Goal: Task Accomplishment & Management: Use online tool/utility

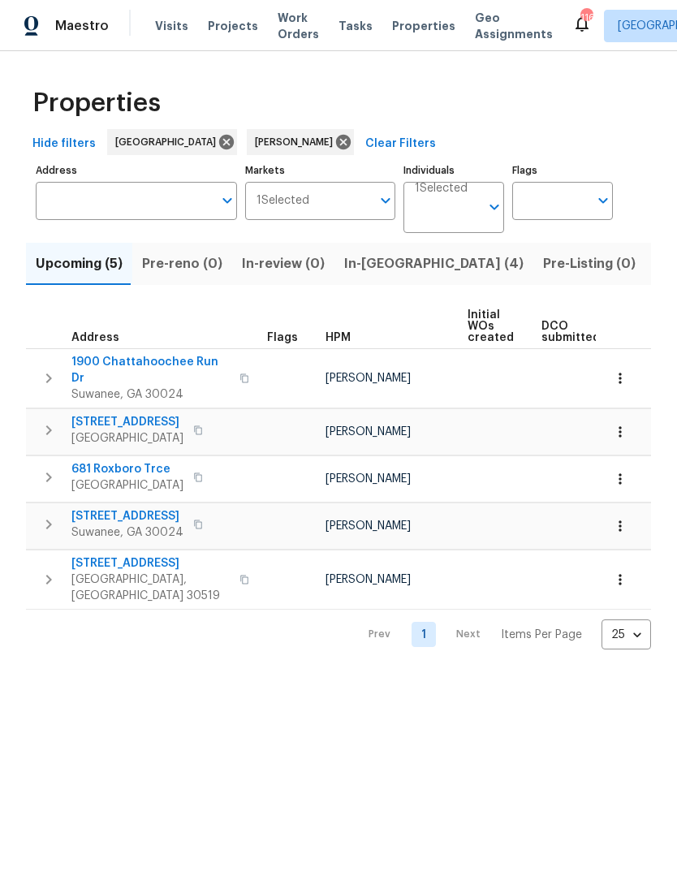
click at [368, 277] on button "In-reno (4)" at bounding box center [433, 264] width 199 height 42
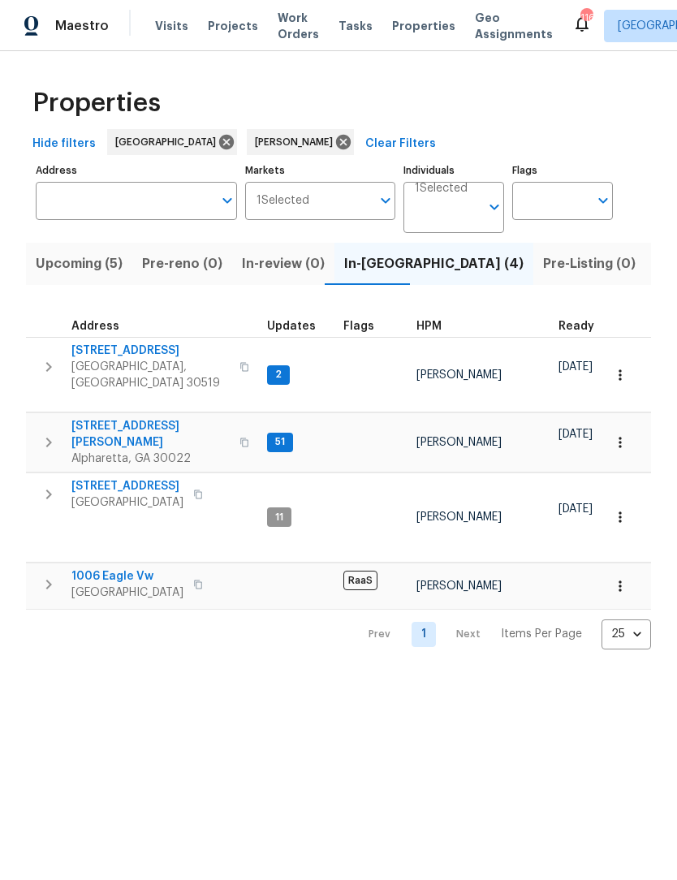
click at [128, 360] on span "Buford, GA 30519" at bounding box center [150, 375] width 158 height 32
click at [162, 418] on span "10515 Colony Glen Dr" at bounding box center [150, 434] width 158 height 32
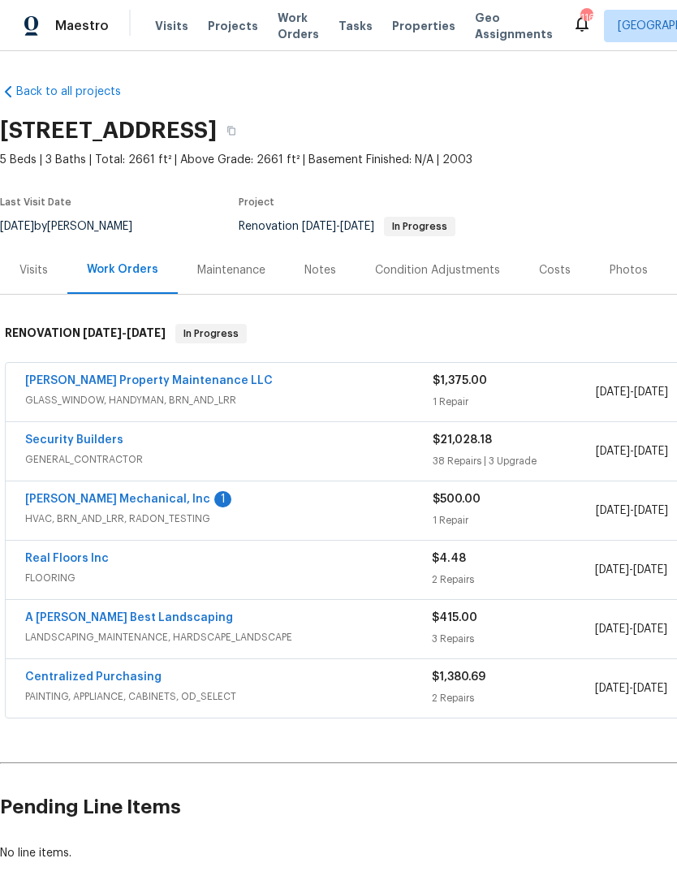
click at [322, 277] on div "Notes" at bounding box center [320, 270] width 32 height 16
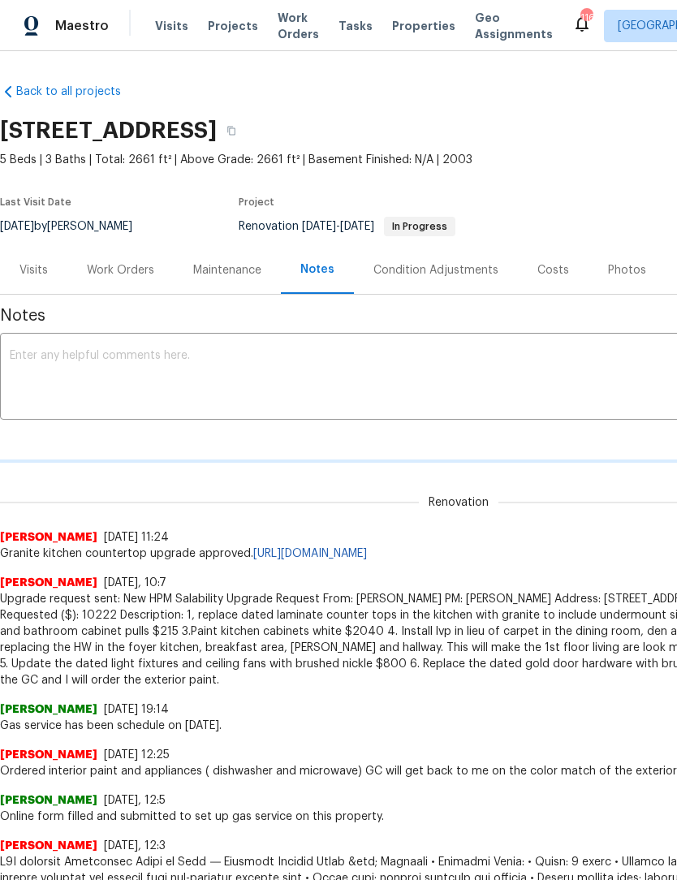
click at [218, 373] on textarea at bounding box center [459, 378] width 898 height 57
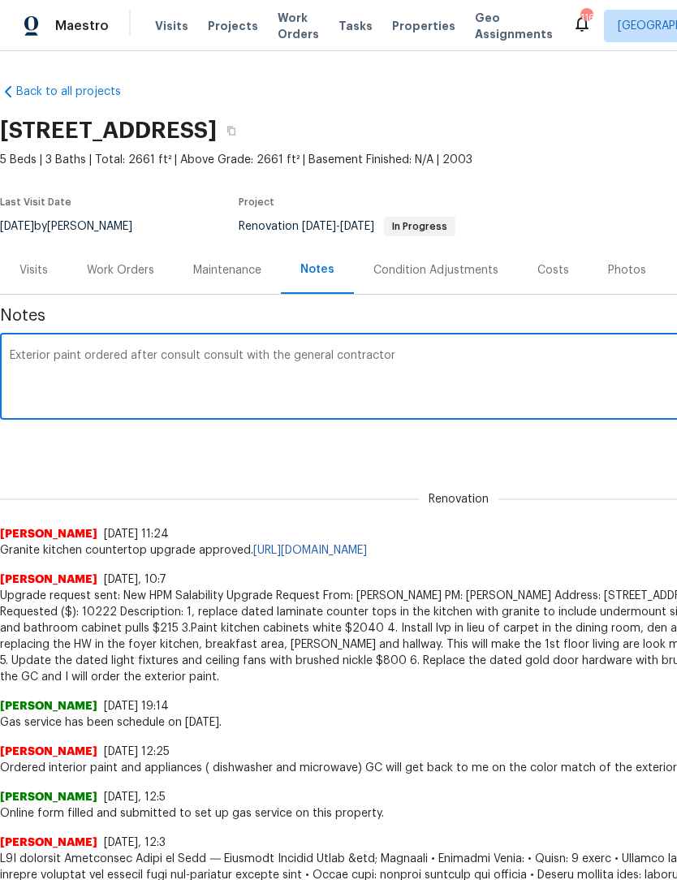
click at [59, 385] on textarea "Exterior paint ordered after consult consult with the general contractor" at bounding box center [459, 378] width 898 height 57
paste textarea "[STREET_ADDRESS][PERSON_NAME] Main body/siding -Whiskers PPG 1025–3 (satin ) 17…"
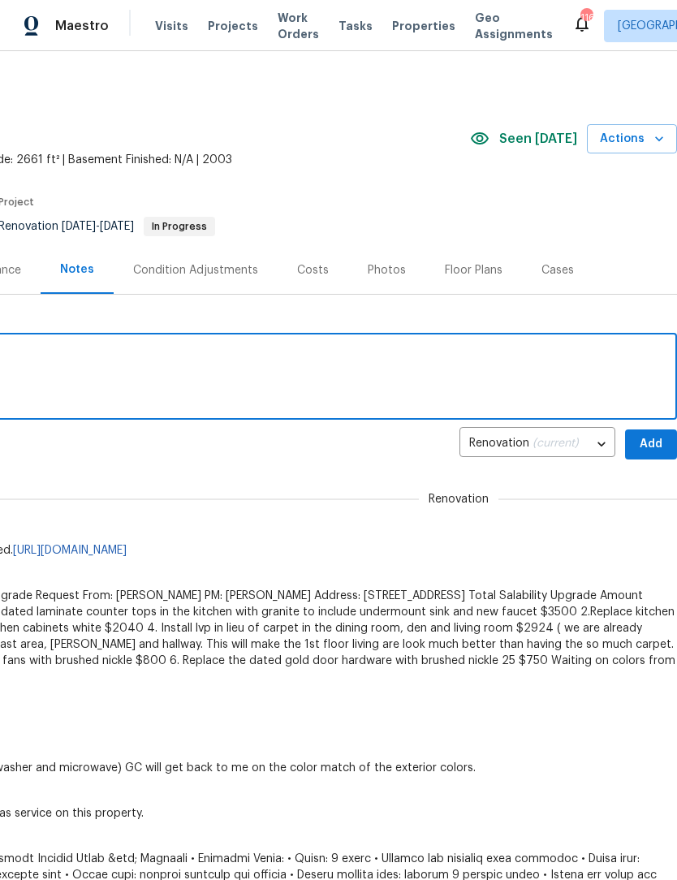
scroll to position [0, 240]
type textarea "Exterior paint ordered after consult consult with the general contractor [STREE…"
click at [652, 441] on span "Add" at bounding box center [651, 444] width 26 height 20
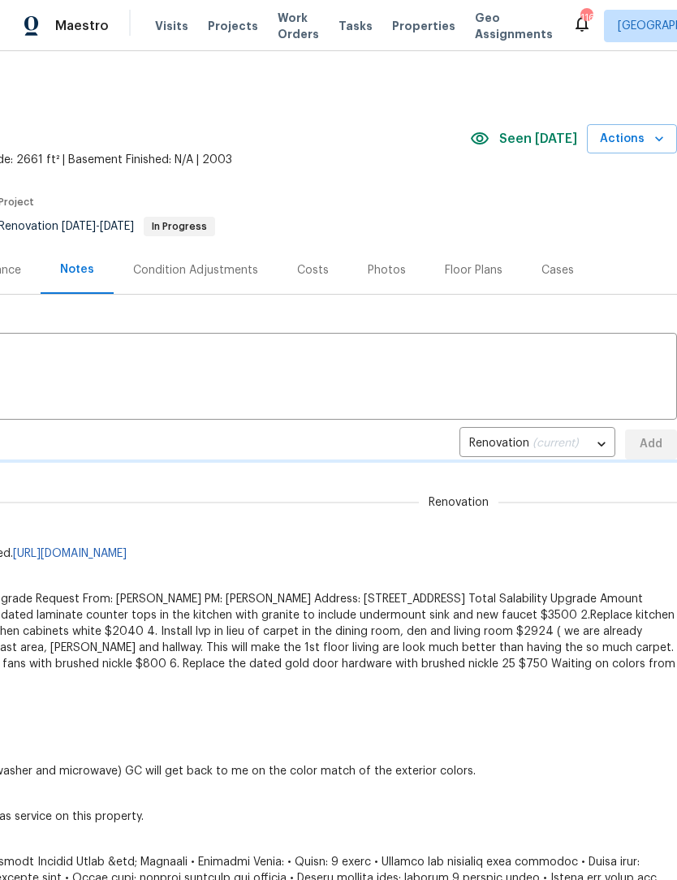
scroll to position [0, 0]
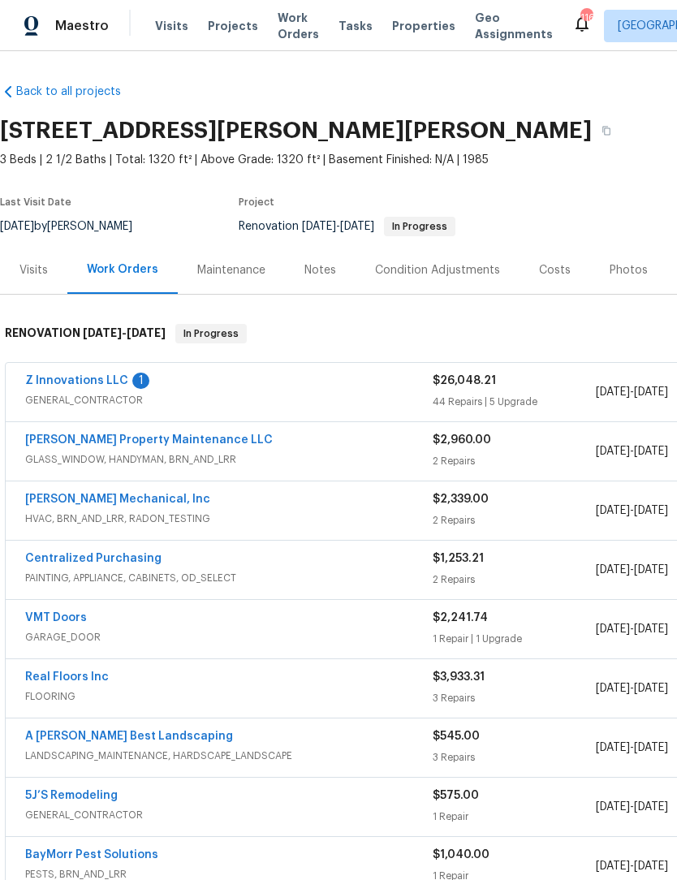
click at [93, 383] on link "Z Innovations LLC" at bounding box center [76, 380] width 103 height 11
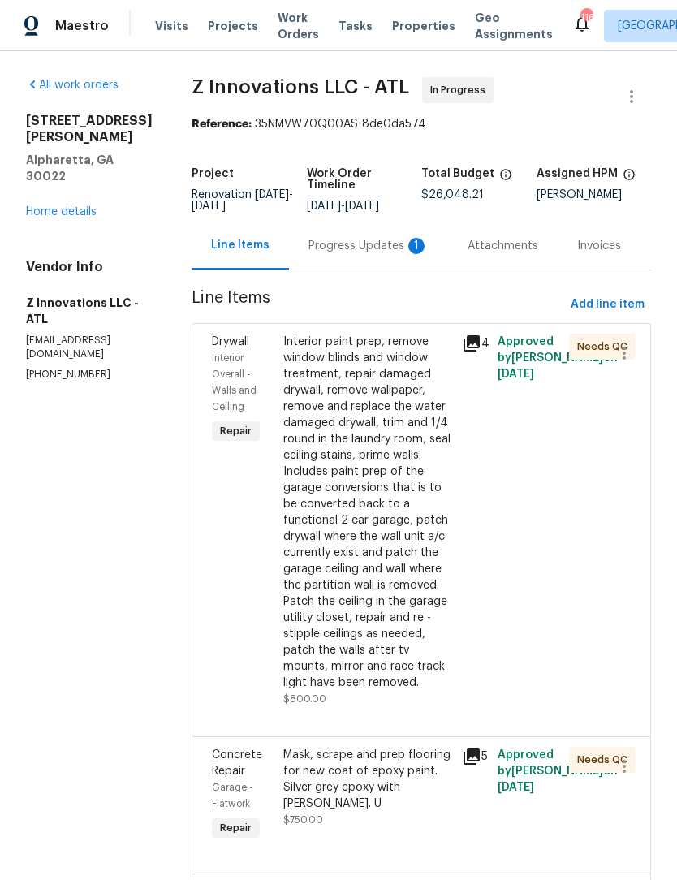
click at [377, 269] on div "Progress Updates 1" at bounding box center [368, 246] width 159 height 48
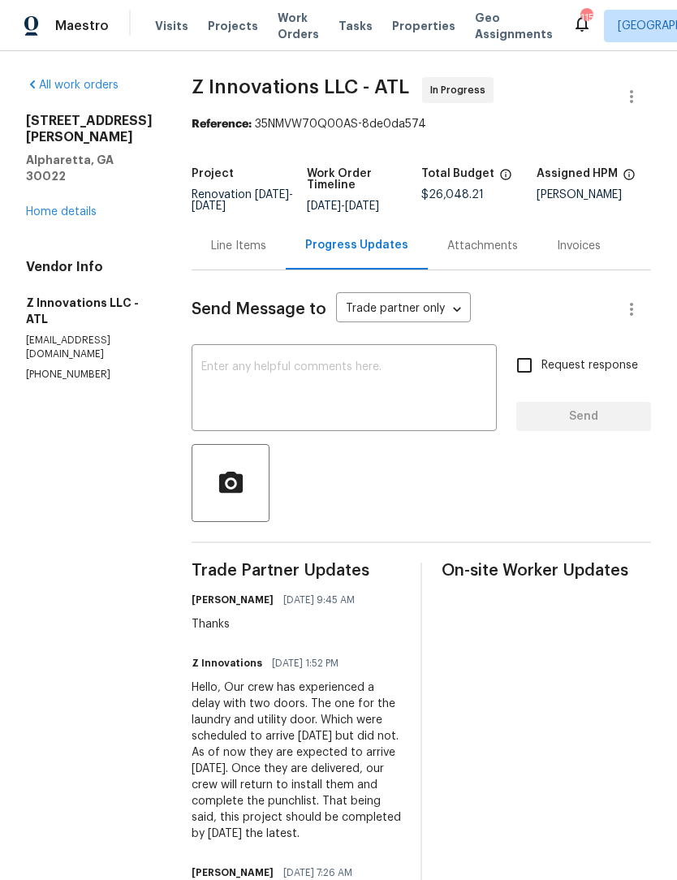
click at [75, 206] on link "Home details" at bounding box center [61, 211] width 71 height 11
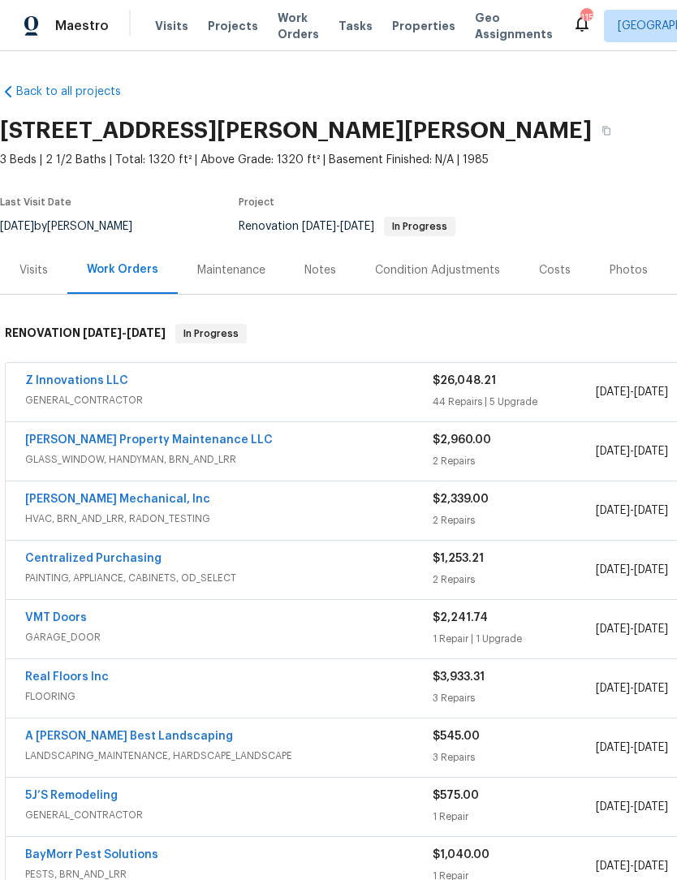
click at [78, 377] on link "Z Innovations LLC" at bounding box center [76, 380] width 103 height 11
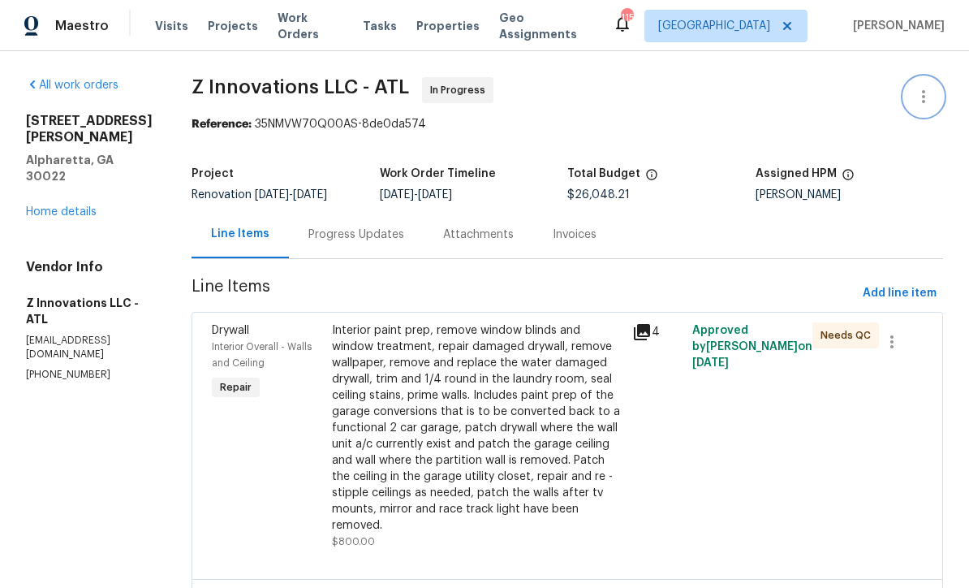
click at [676, 102] on icon "button" at bounding box center [923, 96] width 19 height 19
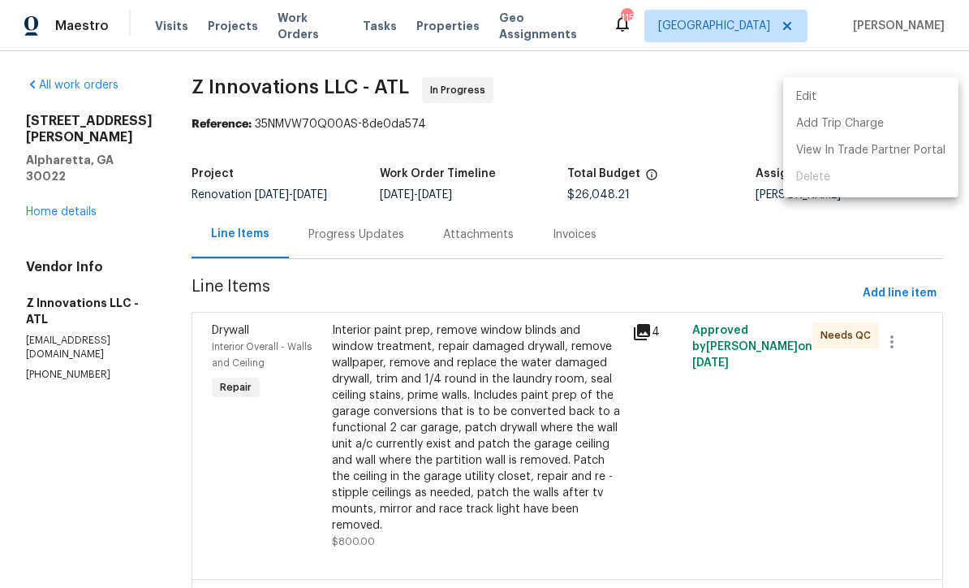
click at [676, 95] on li "Edit" at bounding box center [870, 97] width 175 height 27
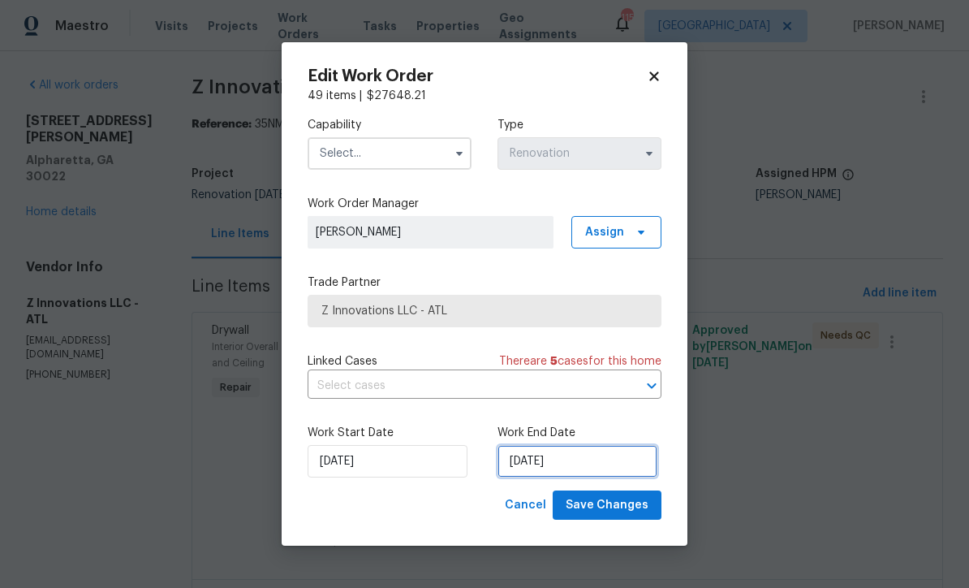
click at [597, 463] on input "[DATE]" at bounding box center [577, 461] width 160 height 32
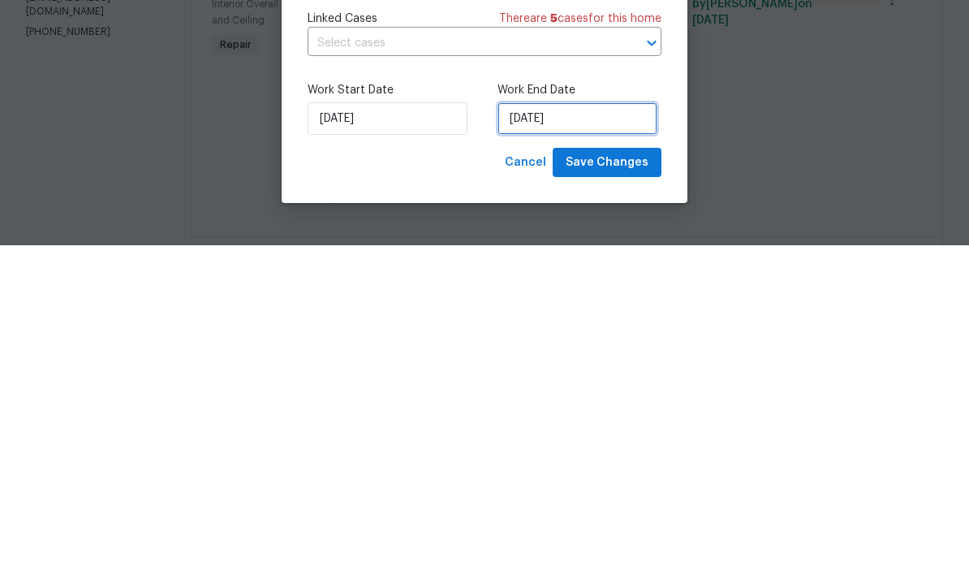
select select "7"
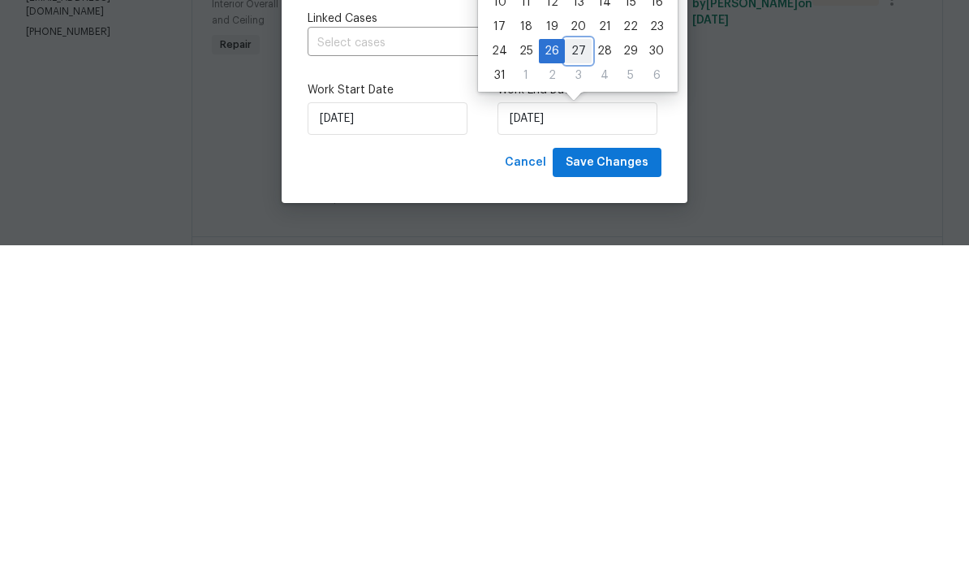
click at [576, 382] on div "27" at bounding box center [578, 393] width 27 height 23
type input "8/27/2025"
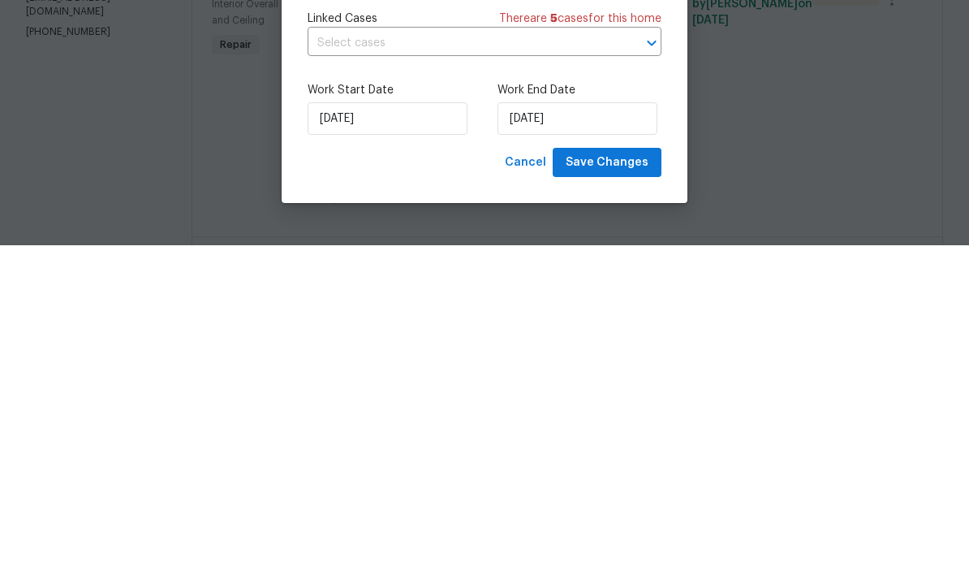
scroll to position [54, 0]
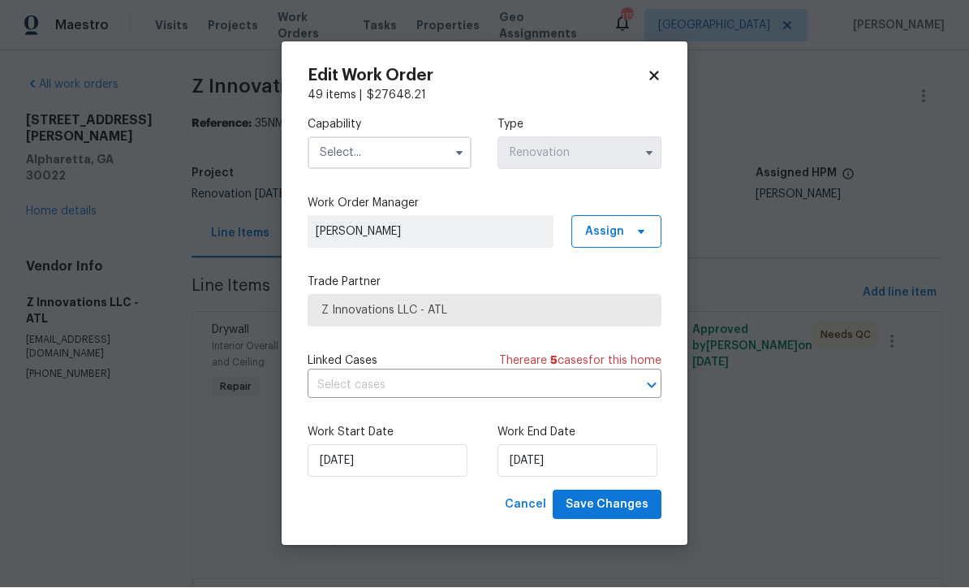
click at [463, 159] on button "button" at bounding box center [459, 153] width 19 height 19
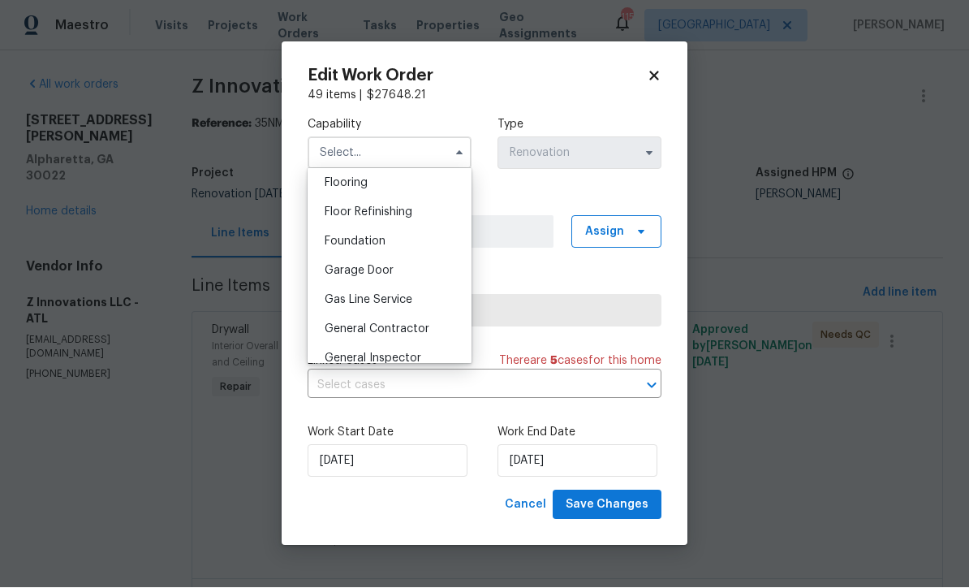
scroll to position [643, 0]
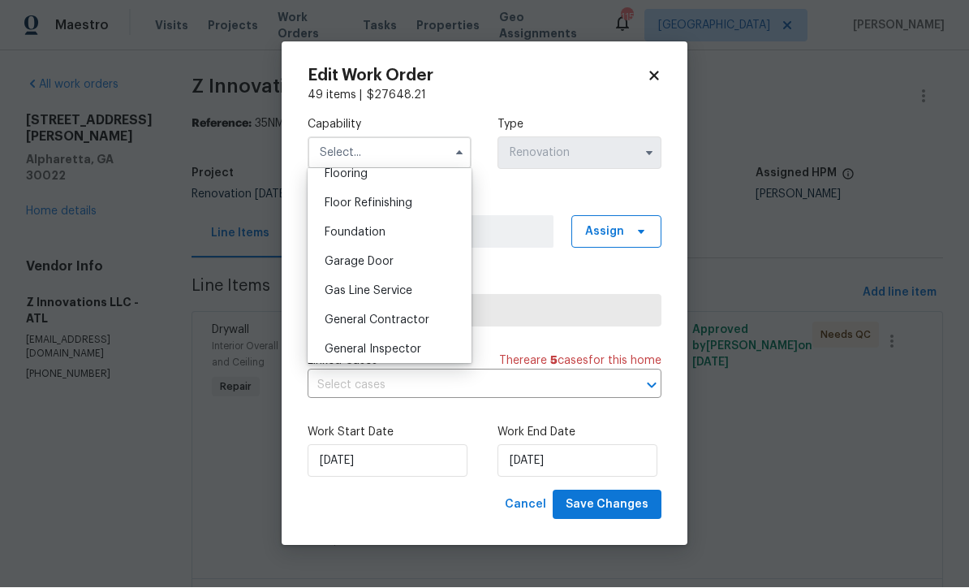
click at [417, 330] on div "General Contractor" at bounding box center [390, 320] width 156 height 29
type input "General Contractor"
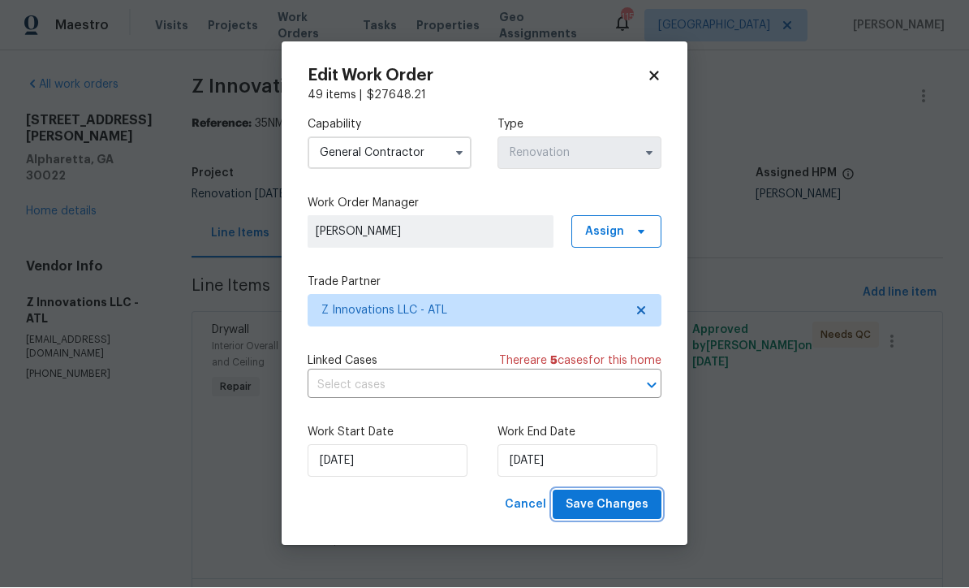
click at [627, 519] on button "Save Changes" at bounding box center [607, 505] width 109 height 30
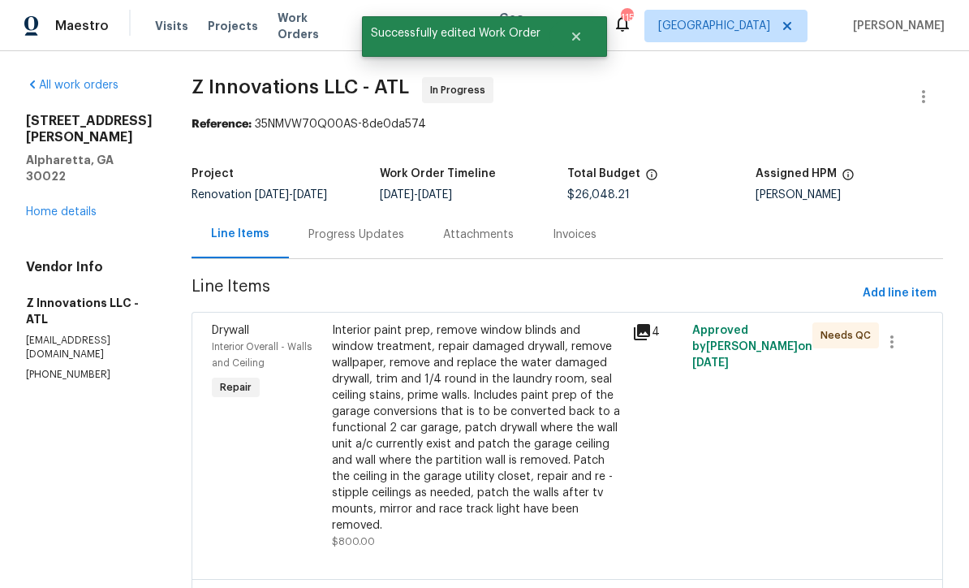
click at [63, 162] on div "All work orders 10515 Colony Glen Dr Alpharetta, GA 30022 Home details Vendor I…" at bounding box center [89, 229] width 127 height 304
click at [67, 206] on link "Home details" at bounding box center [61, 211] width 71 height 11
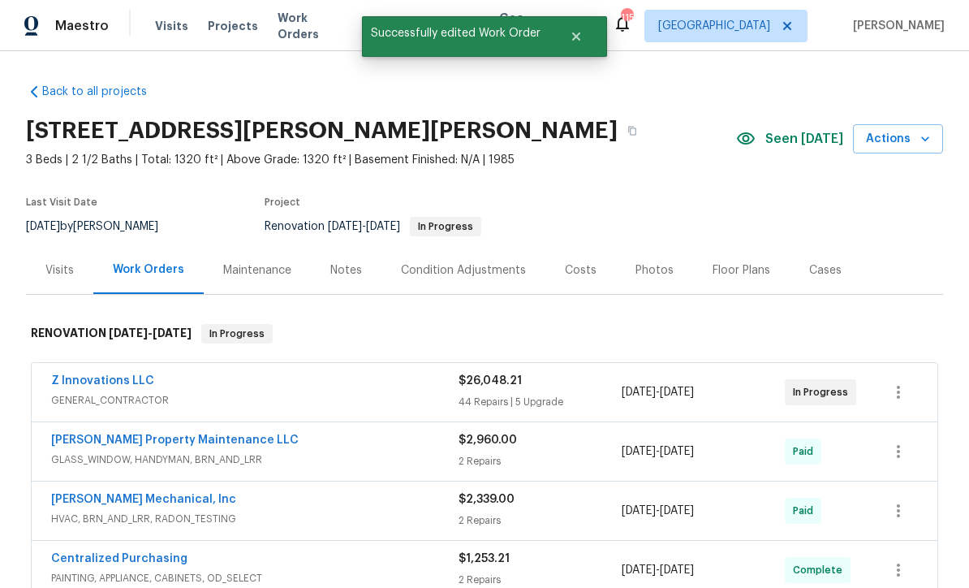
click at [351, 262] on div "Notes" at bounding box center [346, 270] width 32 height 16
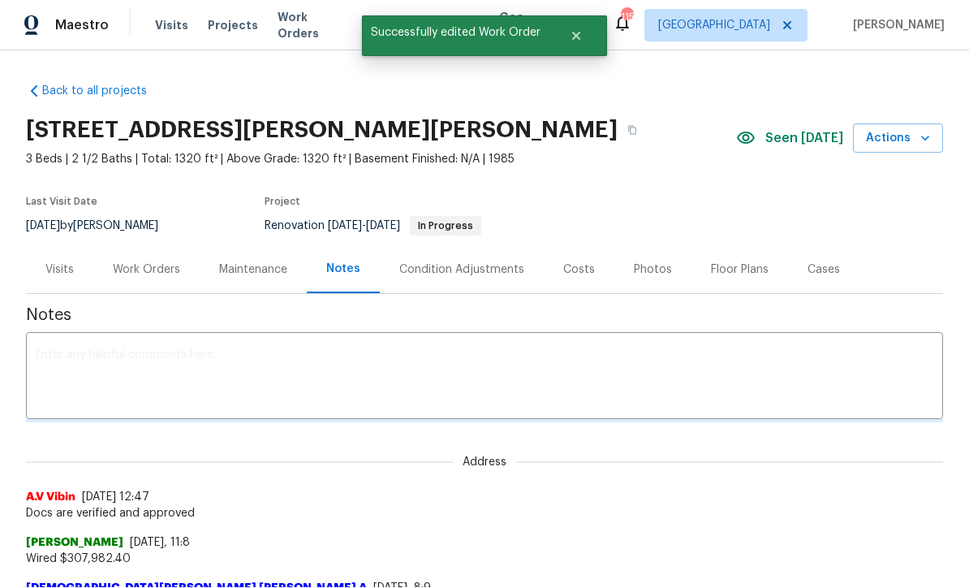
scroll to position [1, 0]
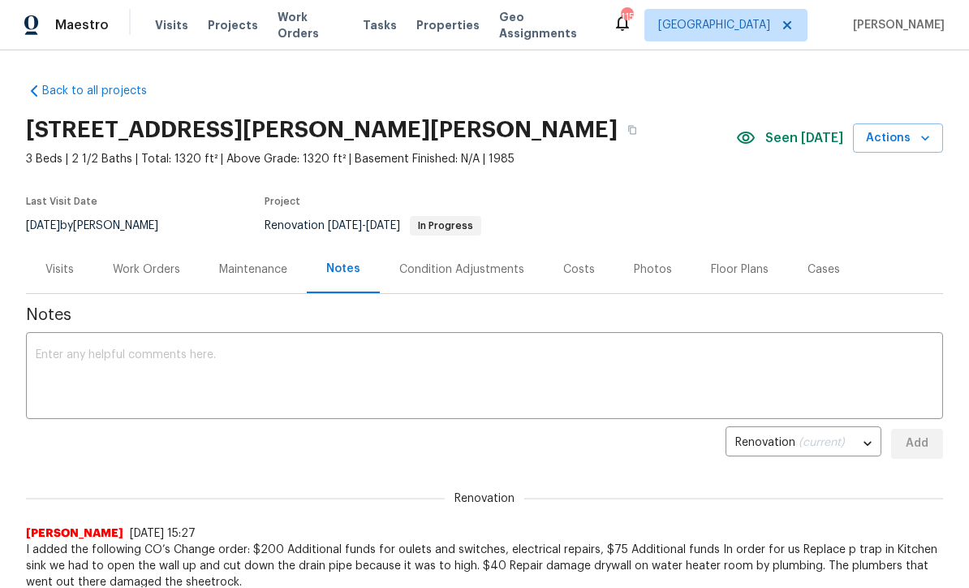
click at [314, 353] on textarea at bounding box center [485, 377] width 898 height 57
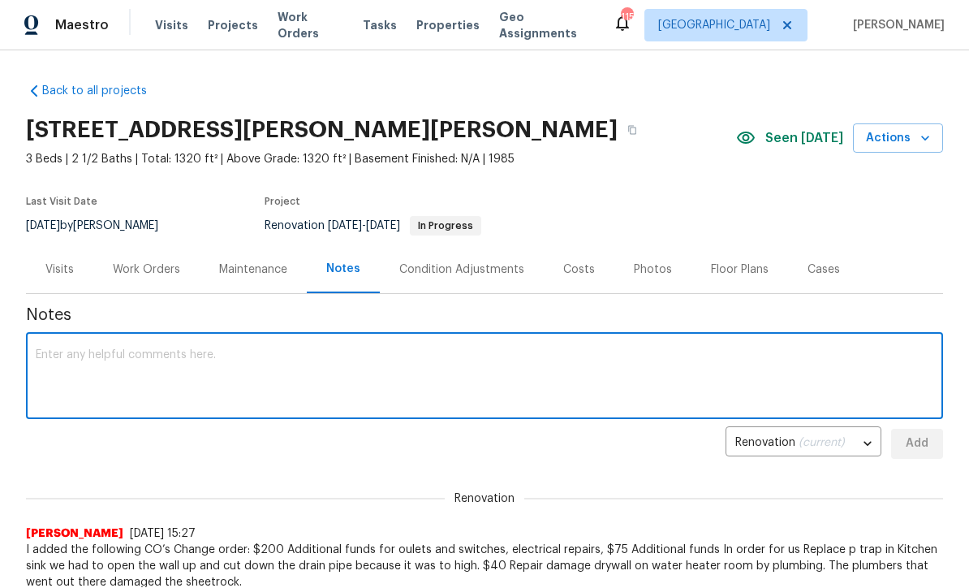
scroll to position [0, 0]
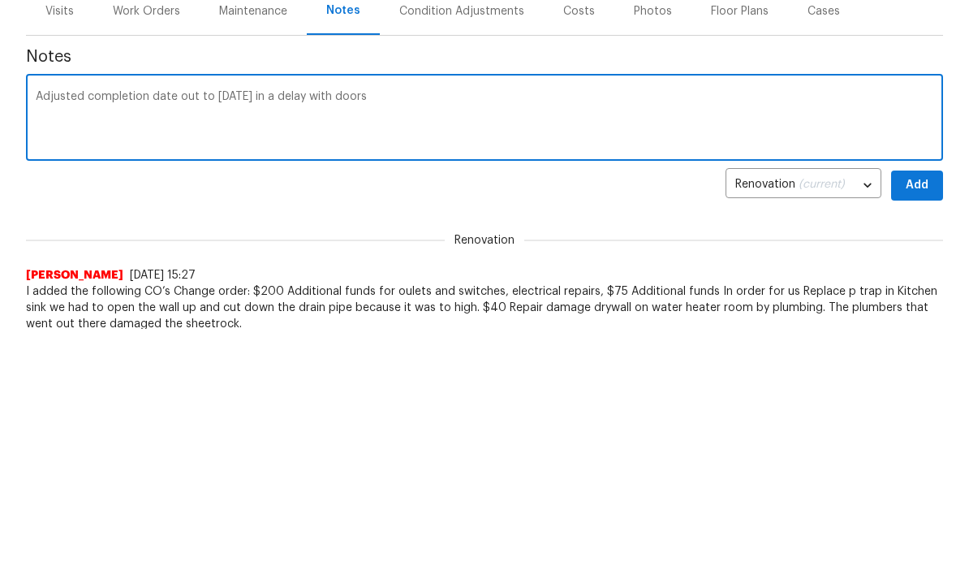
click at [308, 350] on textarea "Adjusted completion date out to August 27 in a delay with doors" at bounding box center [485, 378] width 898 height 57
click at [411, 350] on textarea "Adjusted completion date out to August 2due to delay with doors" at bounding box center [485, 378] width 898 height 57
type textarea "Adjusted completion date out to August 2due to delay with doors louvered"
click at [676, 434] on span "Add" at bounding box center [917, 444] width 26 height 20
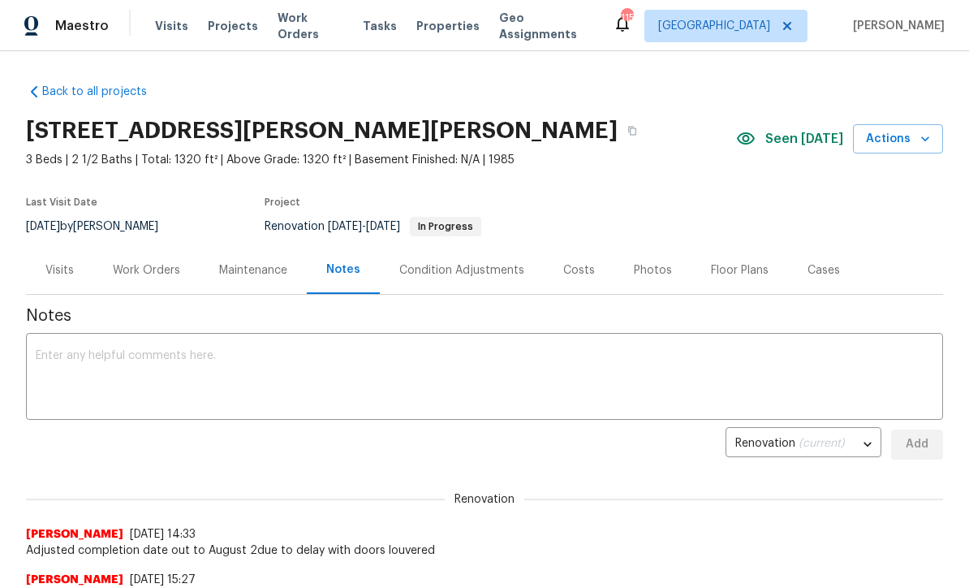
click at [154, 272] on div "Work Orders" at bounding box center [146, 270] width 67 height 16
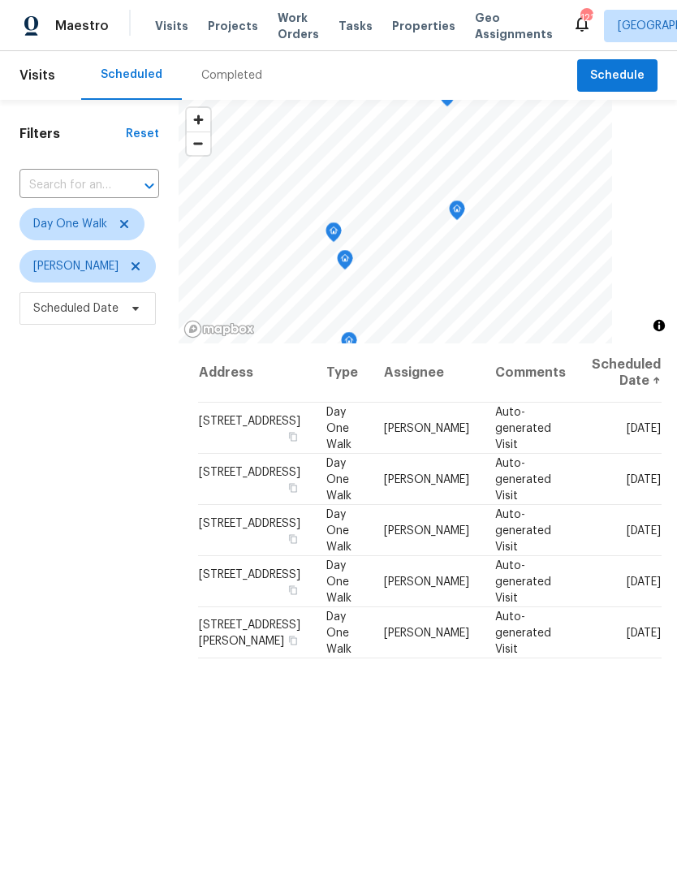
click at [238, 75] on div "Completed" at bounding box center [231, 75] width 61 height 16
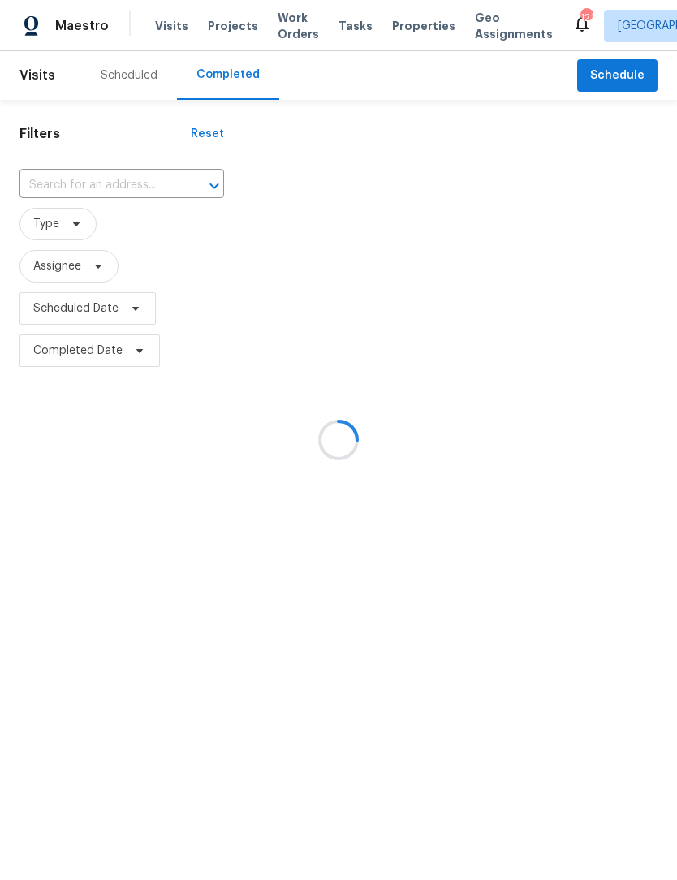
click at [182, 183] on div at bounding box center [203, 185] width 42 height 23
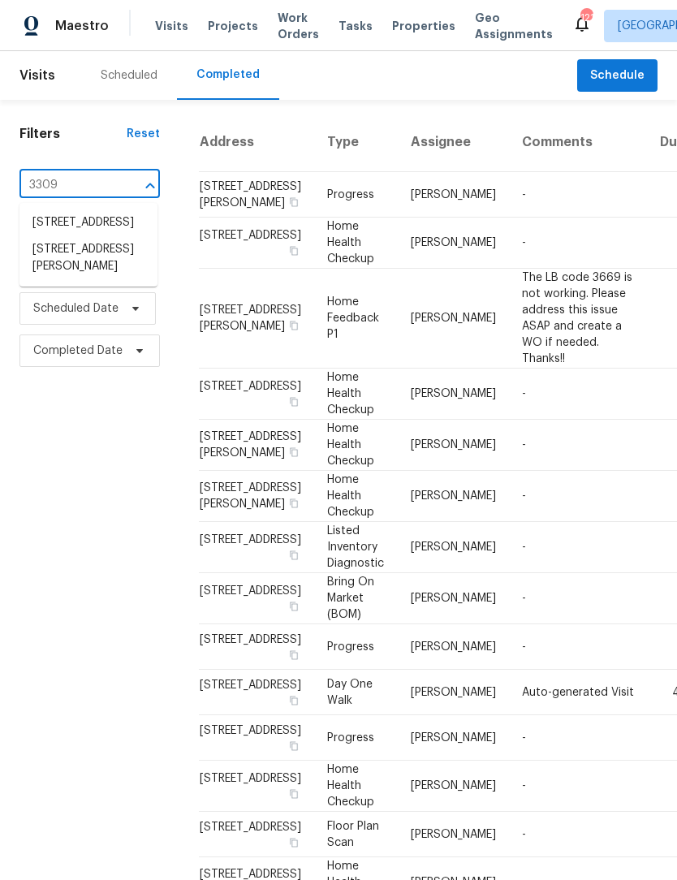
type input "3309"
